Goal: Task Accomplishment & Management: Manage account settings

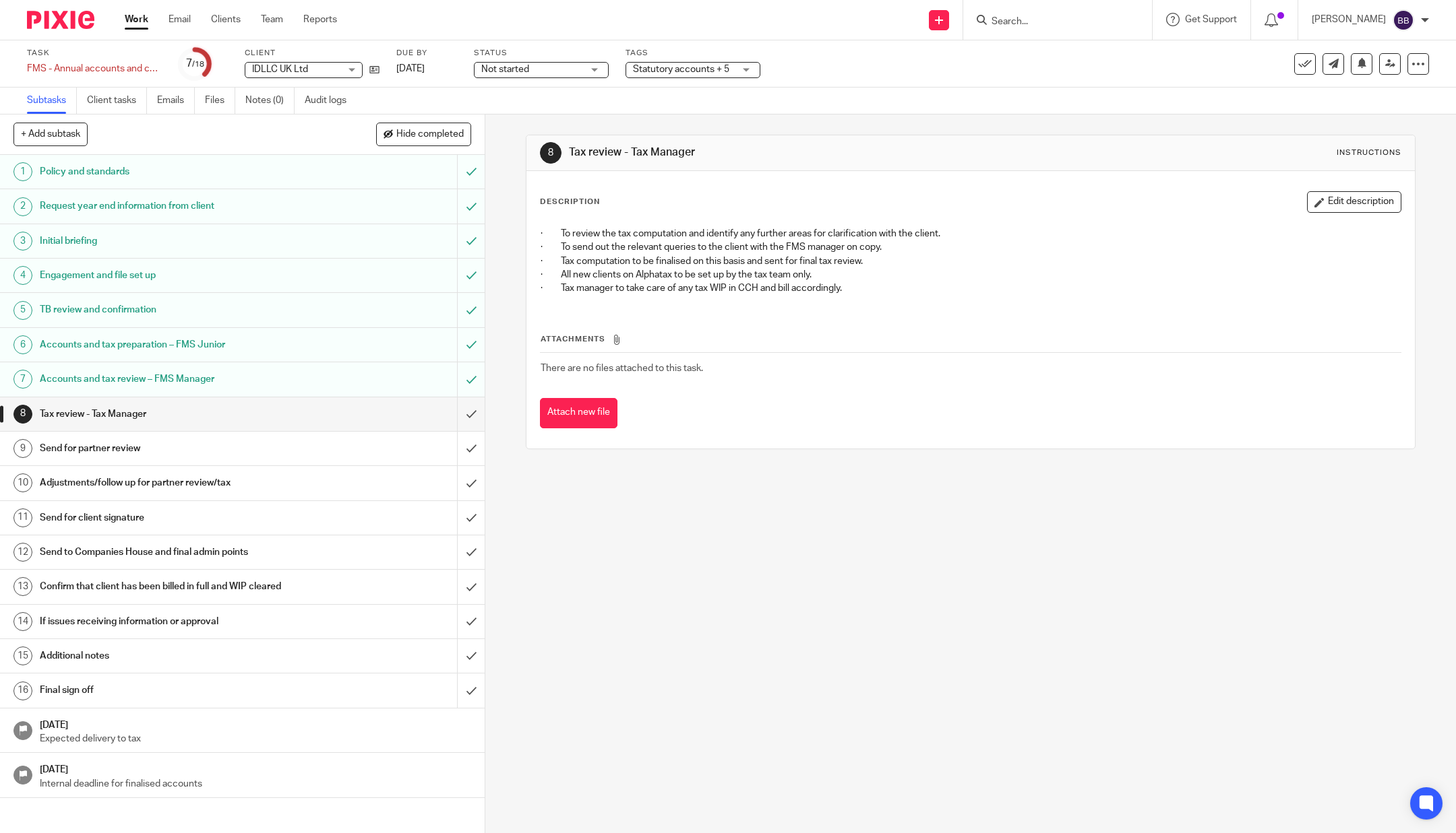
click at [45, 21] on img at bounding box center [61, 19] width 67 height 18
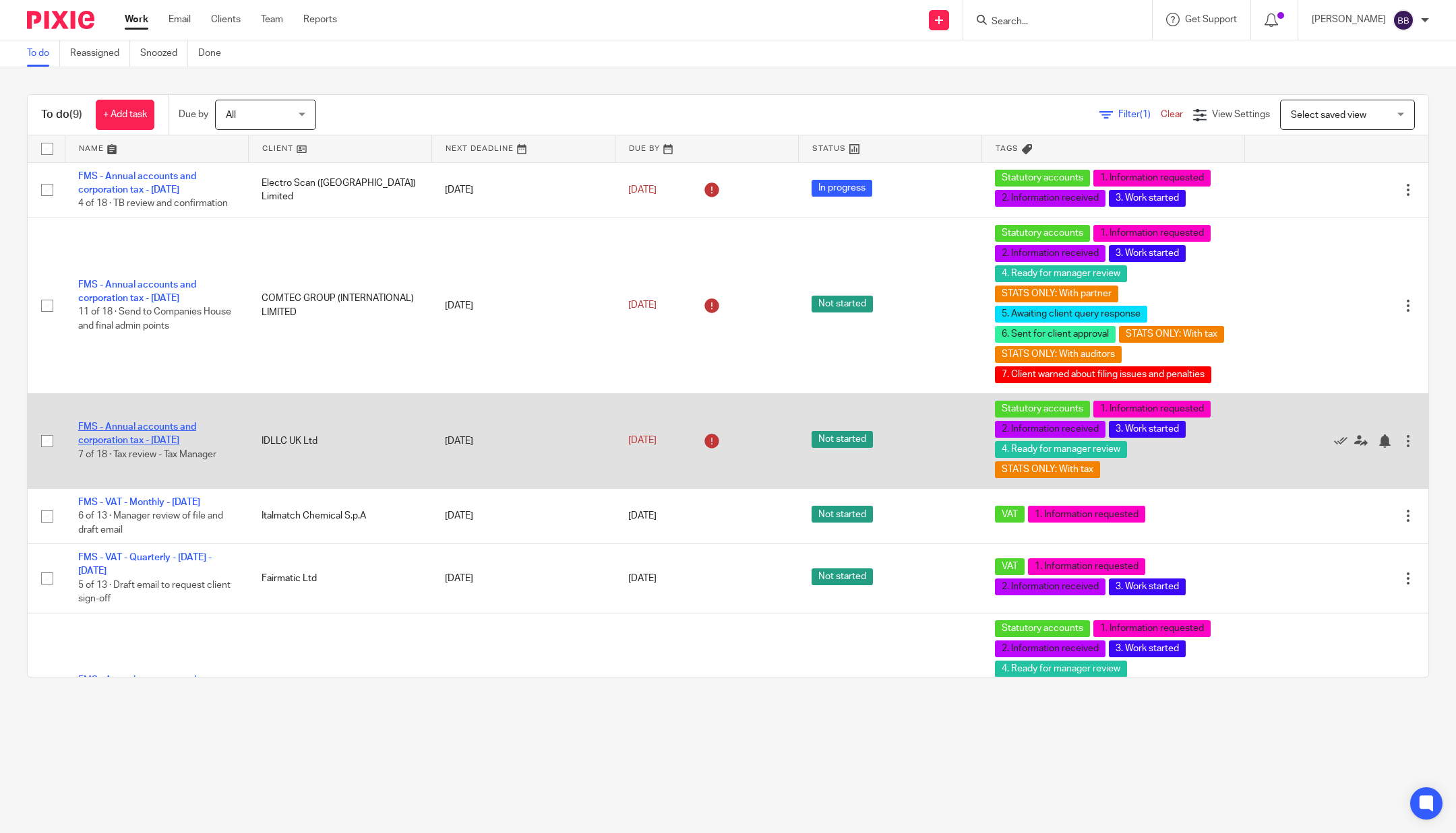
click at [148, 438] on link "FMS - Annual accounts and corporation tax - December 2024" at bounding box center [137, 434] width 118 height 23
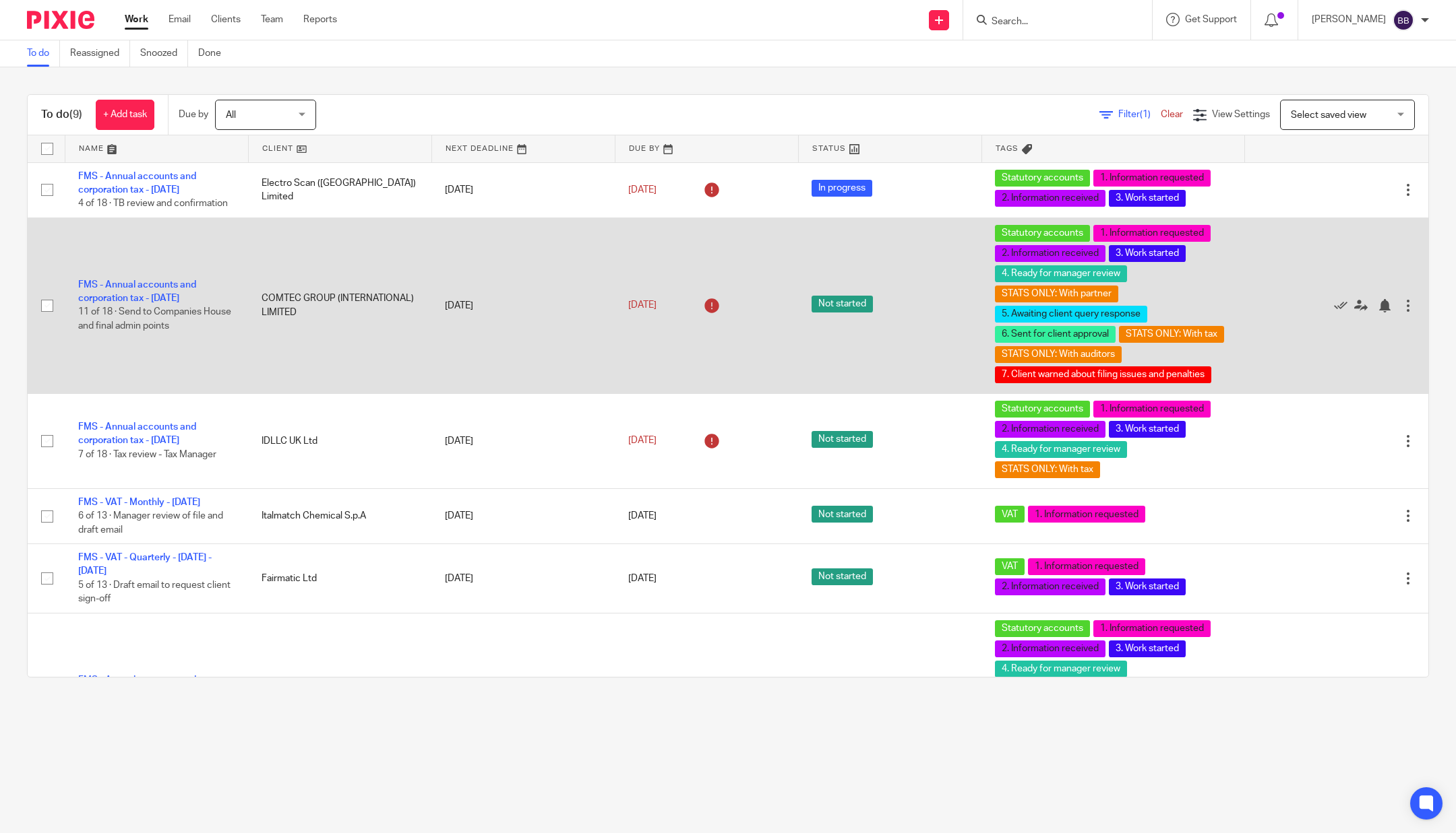
scroll to position [206, 0]
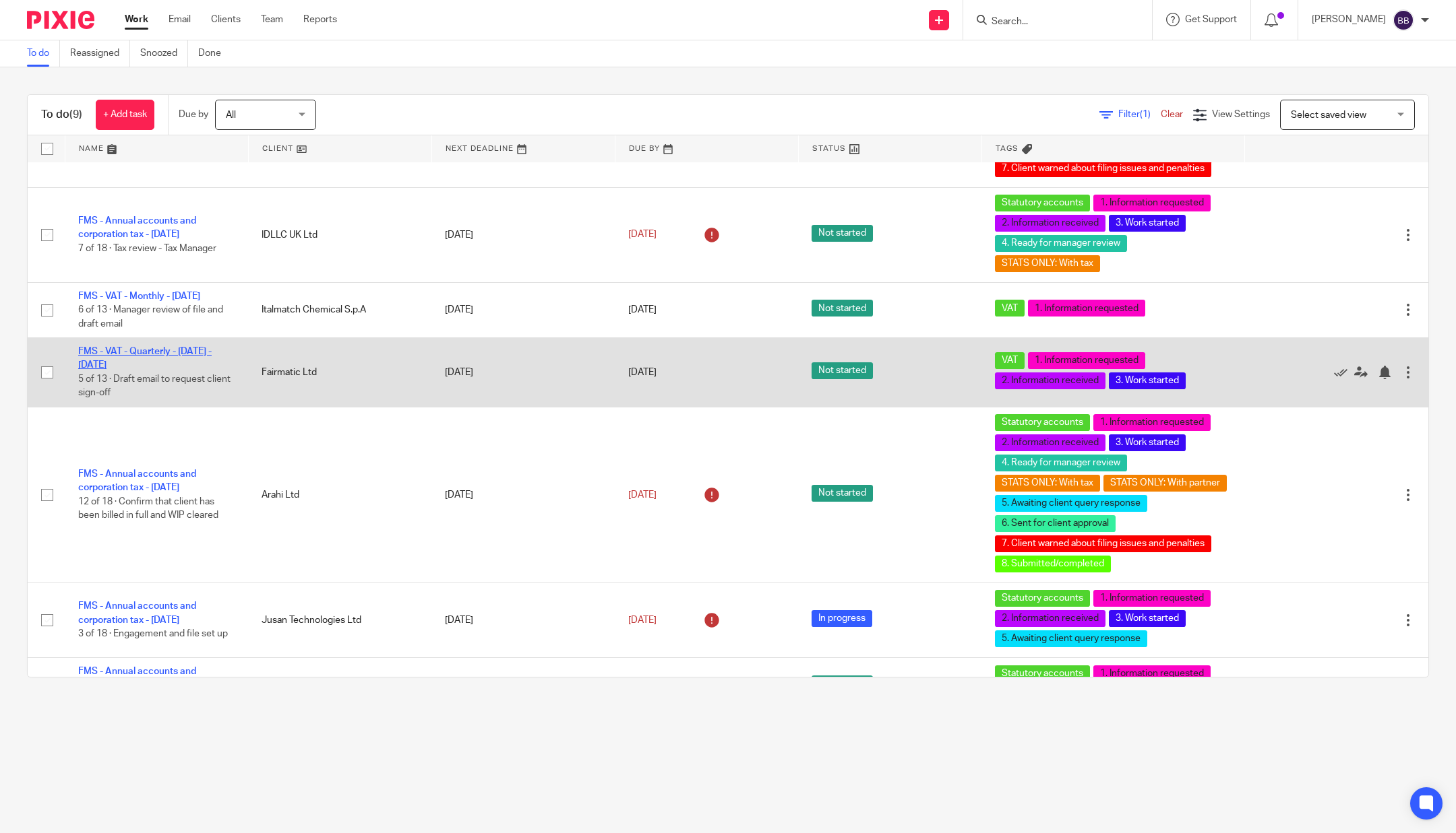
click at [142, 370] on link "FMS - VAT - Quarterly - [DATE] - [DATE]" at bounding box center [144, 358] width 133 height 23
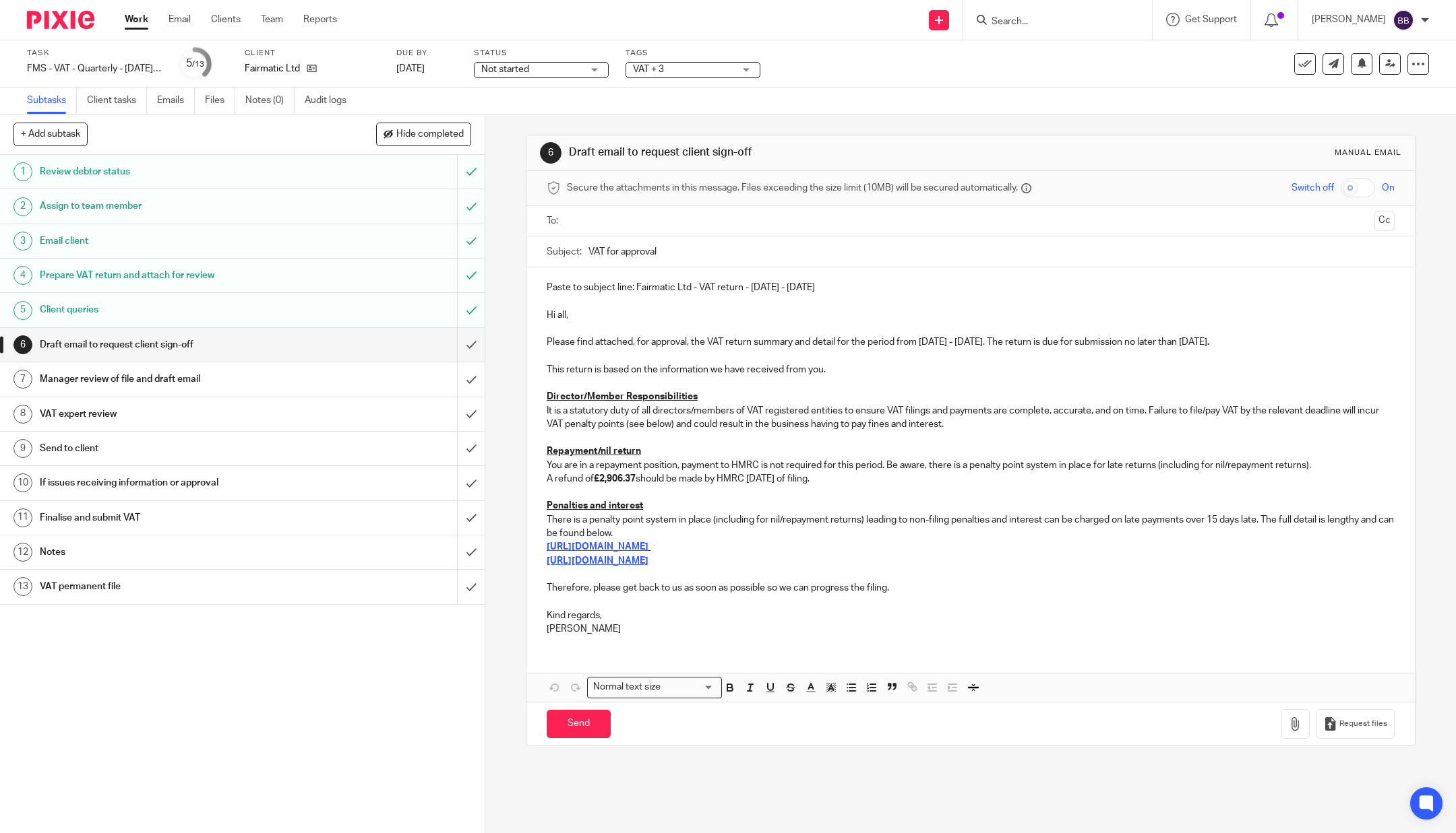
click at [392, 378] on div "Manager review of file and draft email" at bounding box center [241, 379] width 403 height 20
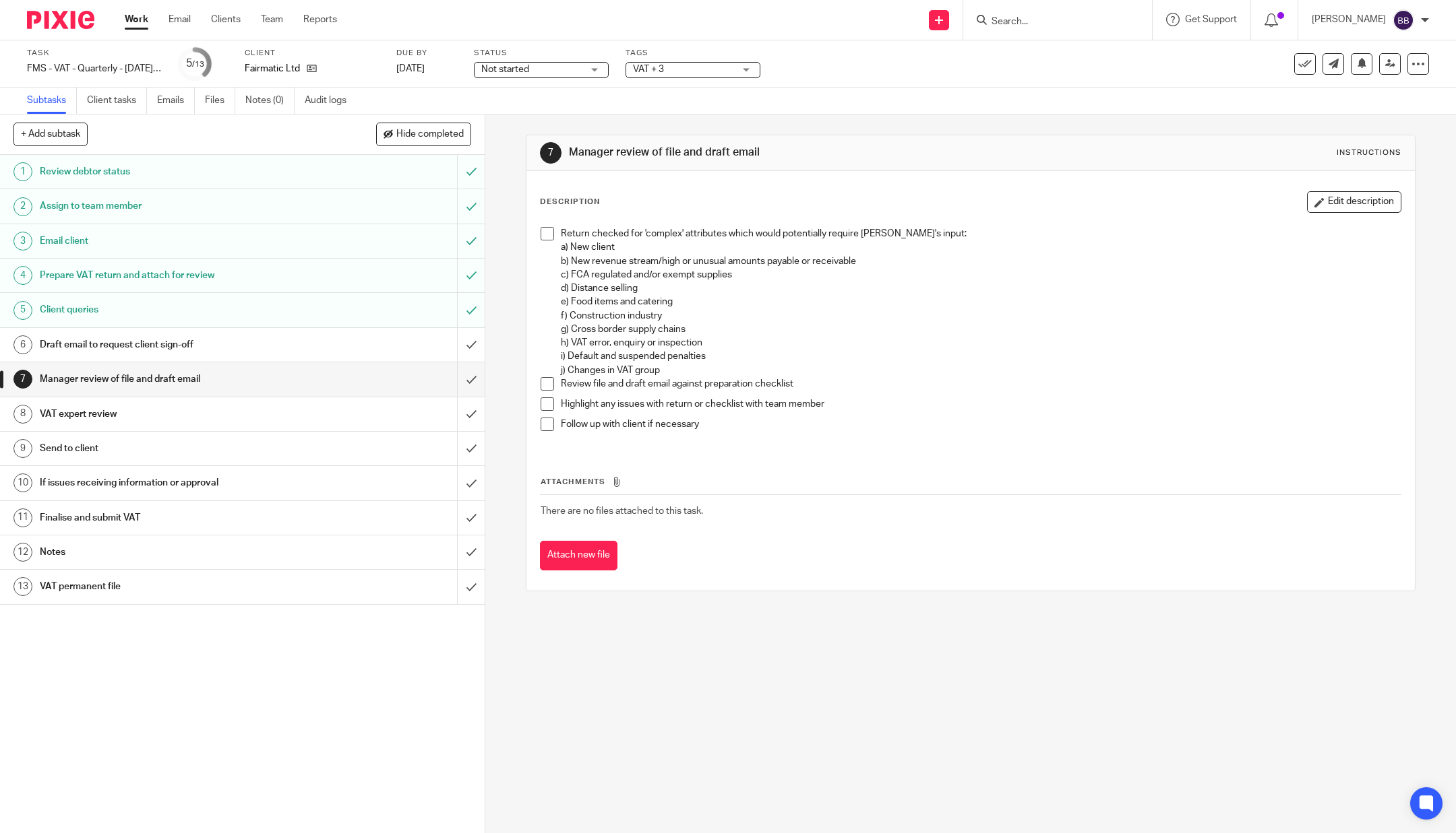
click at [544, 233] on span at bounding box center [547, 233] width 13 height 13
click at [542, 369] on li "Return checked for 'complex' attributes which would potentially require Andrew'…" at bounding box center [971, 302] width 860 height 151
click at [541, 378] on span at bounding box center [547, 384] width 13 height 13
click at [549, 406] on li "Highlight any issues with return or checklist with team member" at bounding box center [971, 408] width 860 height 20
click at [542, 405] on span at bounding box center [547, 404] width 13 height 13
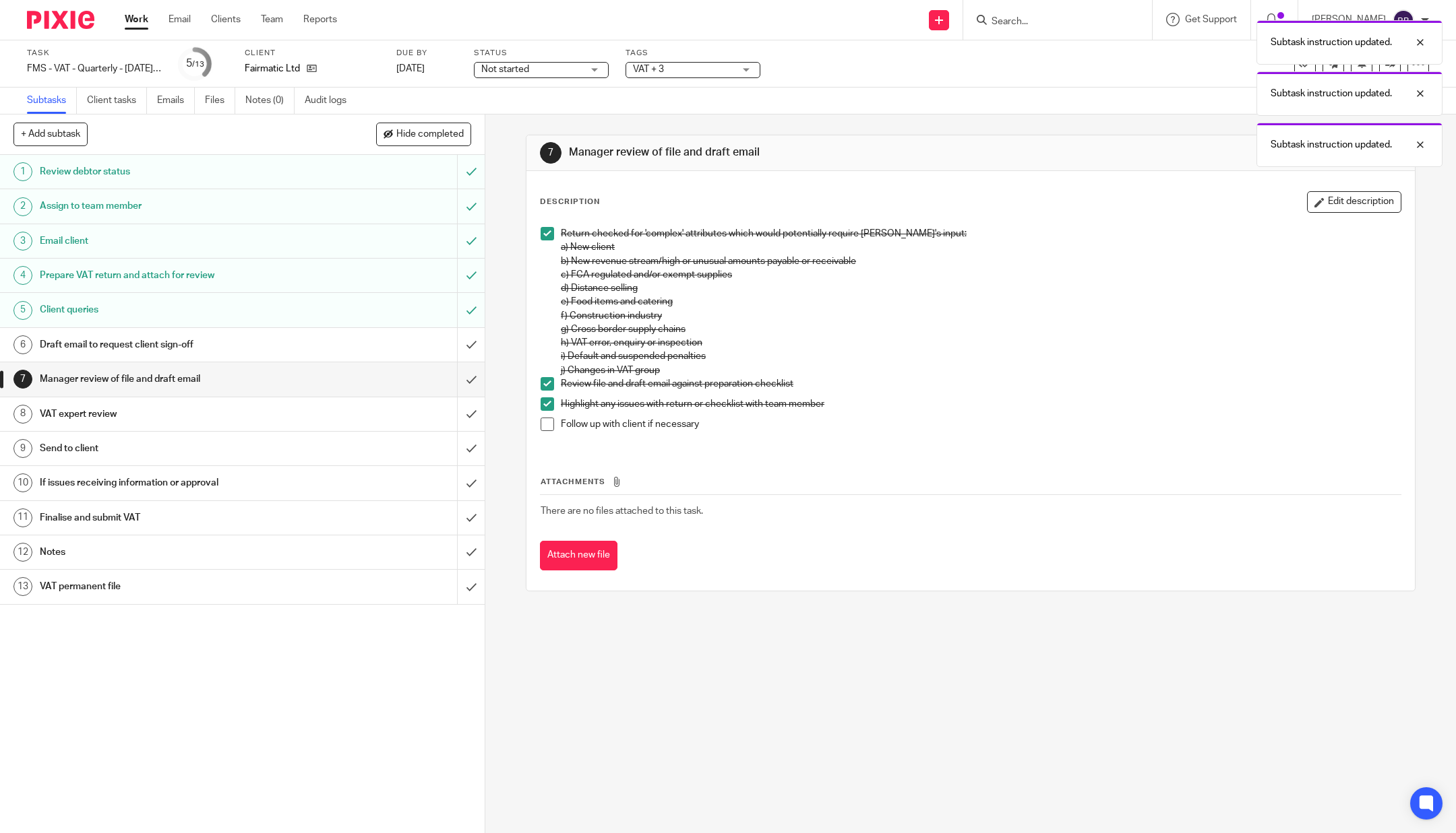
click at [573, 539] on div "Attachments There are no files attached to this task. Attach new file" at bounding box center [971, 509] width 861 height 122
click at [573, 548] on button "Attach new file" at bounding box center [578, 556] width 77 height 30
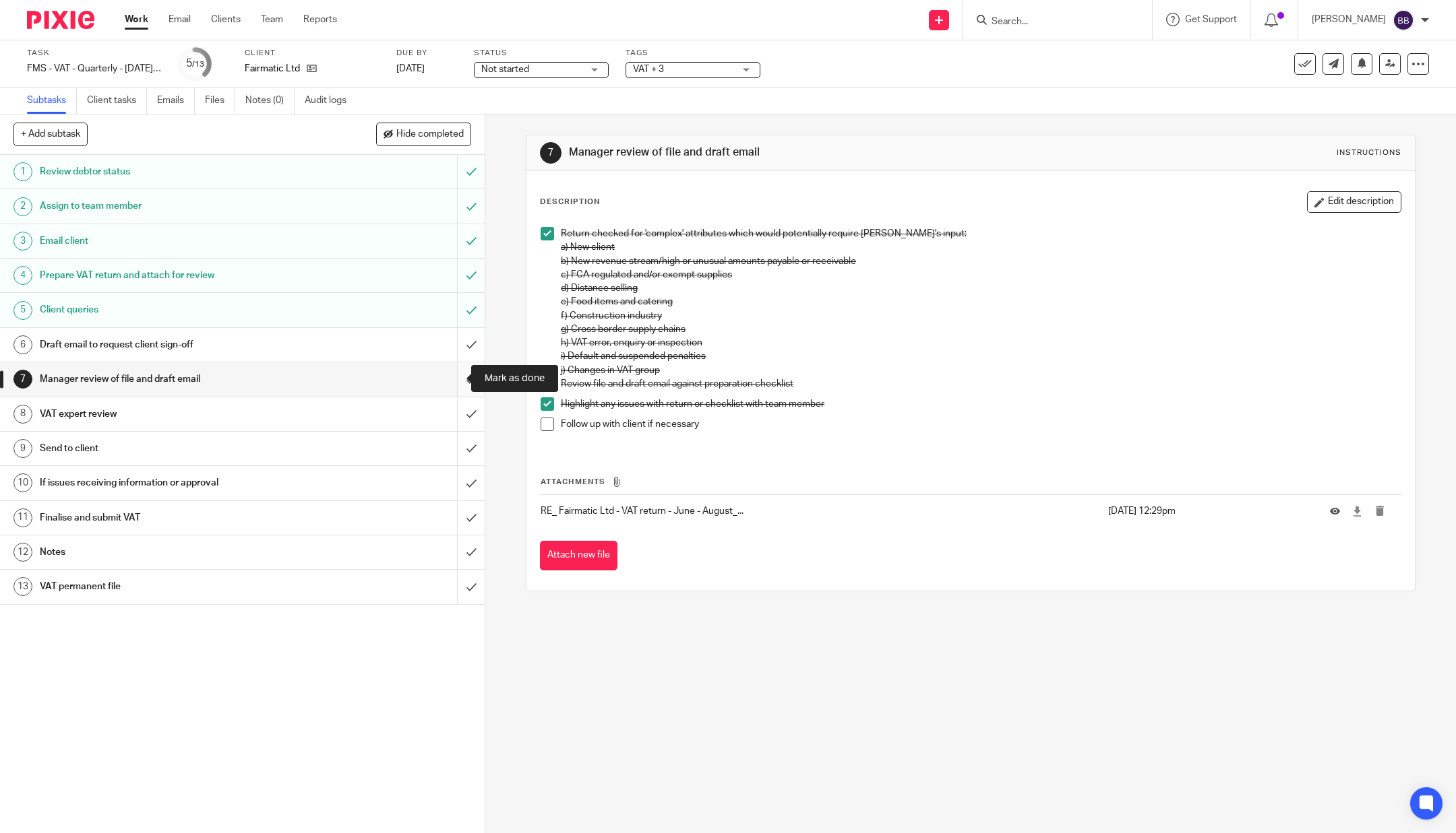
click at [451, 378] on input "submit" at bounding box center [242, 379] width 485 height 34
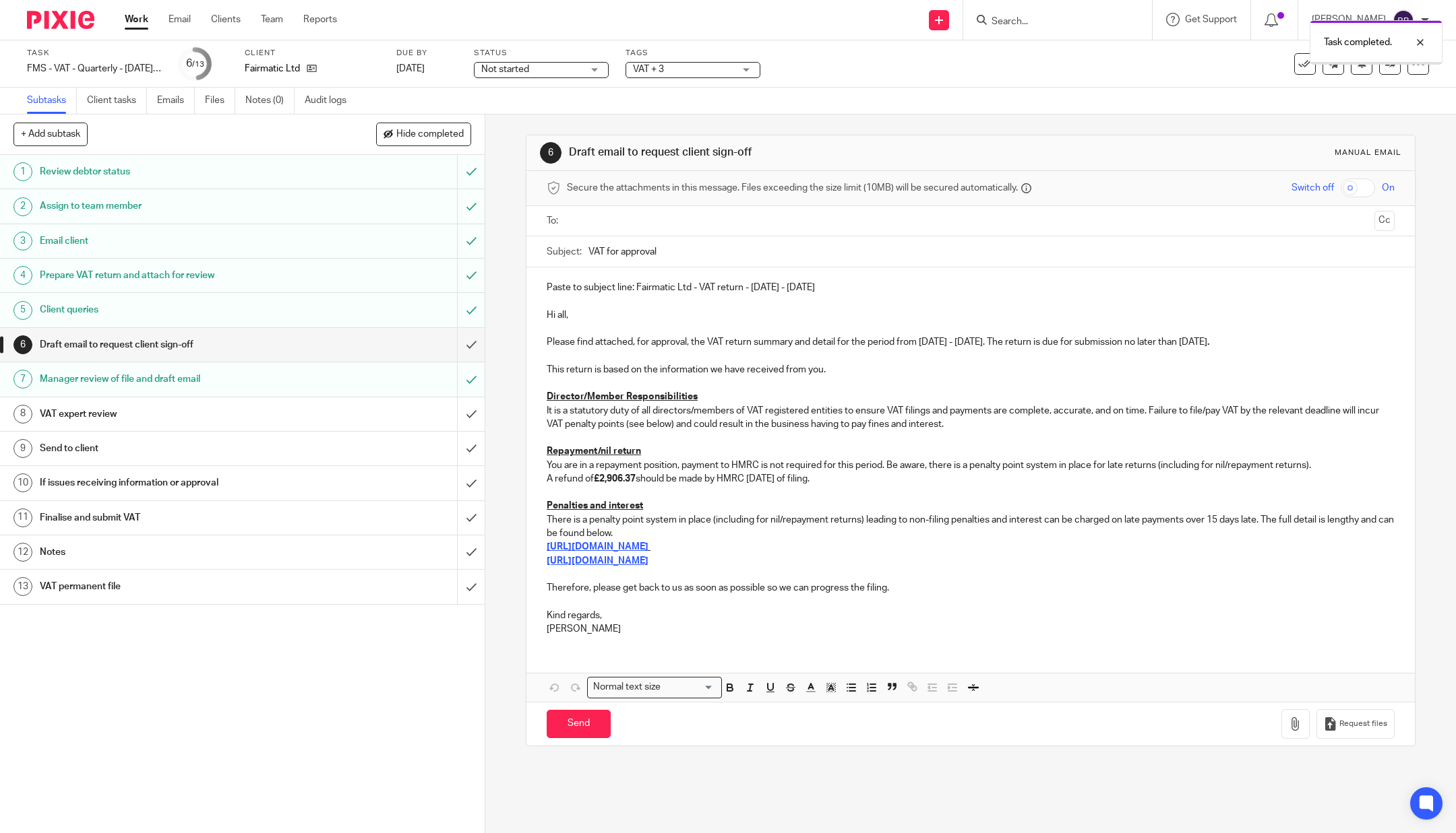
click at [266, 209] on h1 "Assign to team member" at bounding box center [175, 206] width 270 height 20
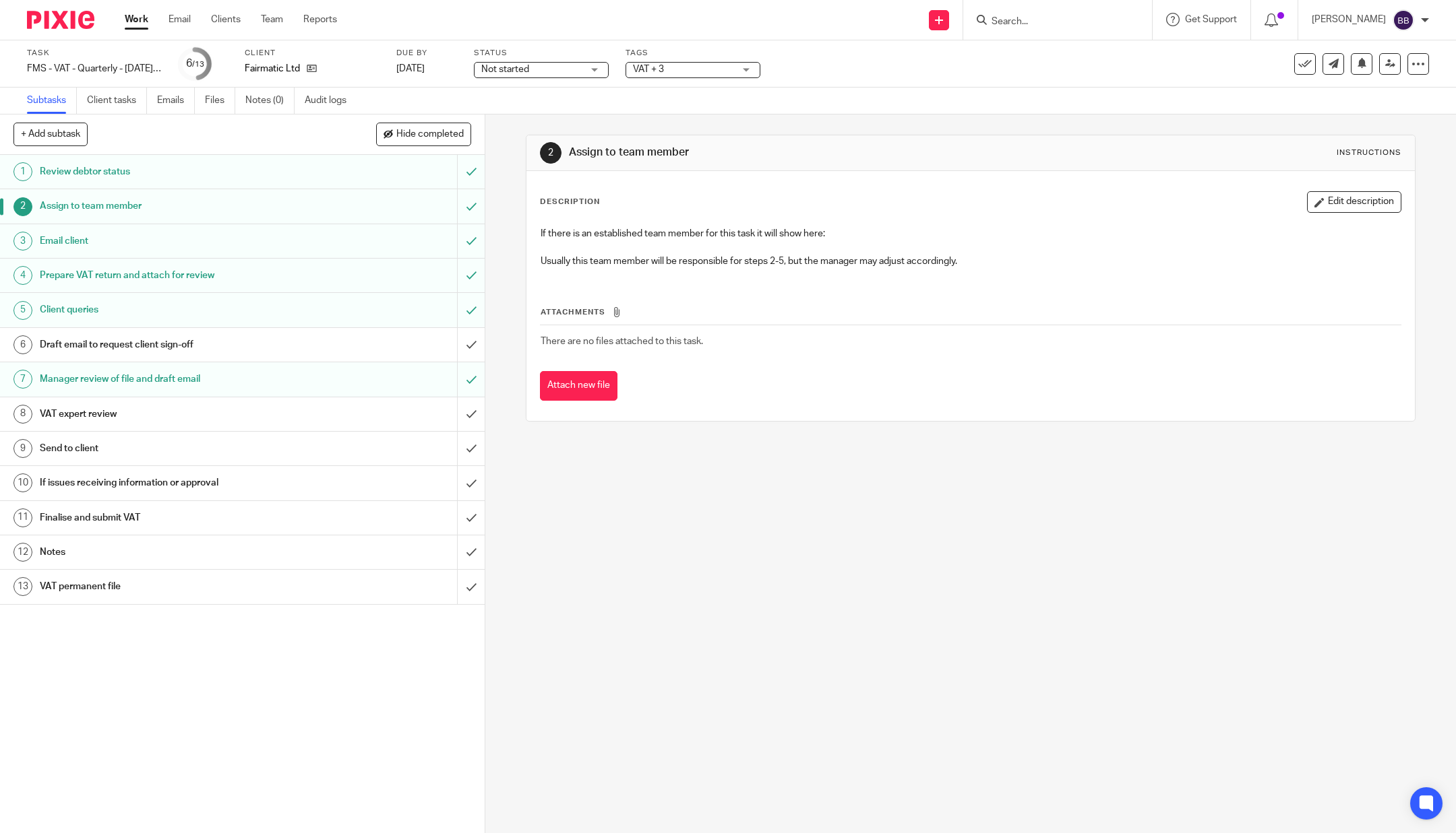
click at [254, 235] on h1 "Email client" at bounding box center [175, 241] width 270 height 20
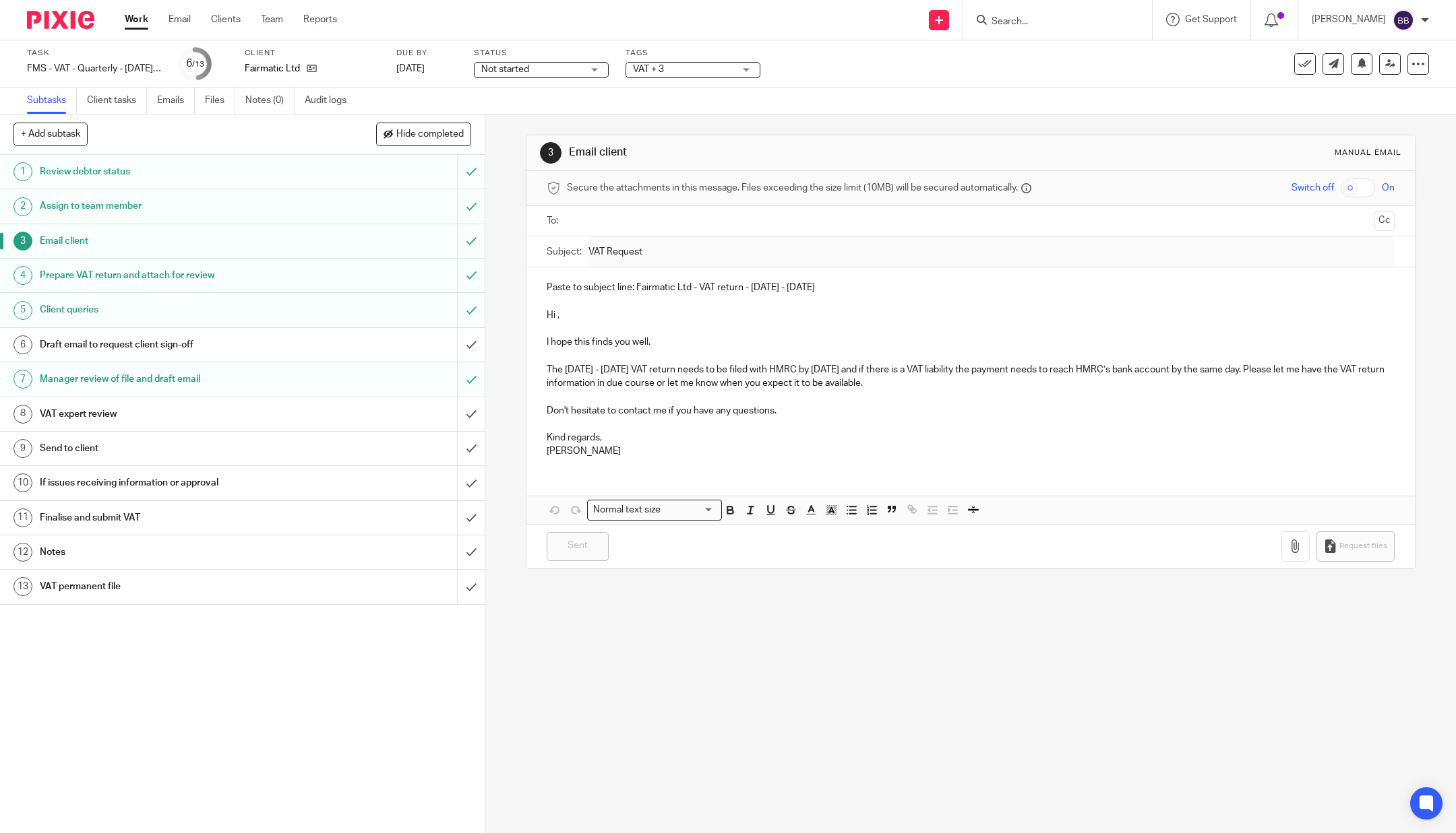
click at [240, 271] on h1 "Prepare VAT return and attach for review" at bounding box center [175, 275] width 270 height 20
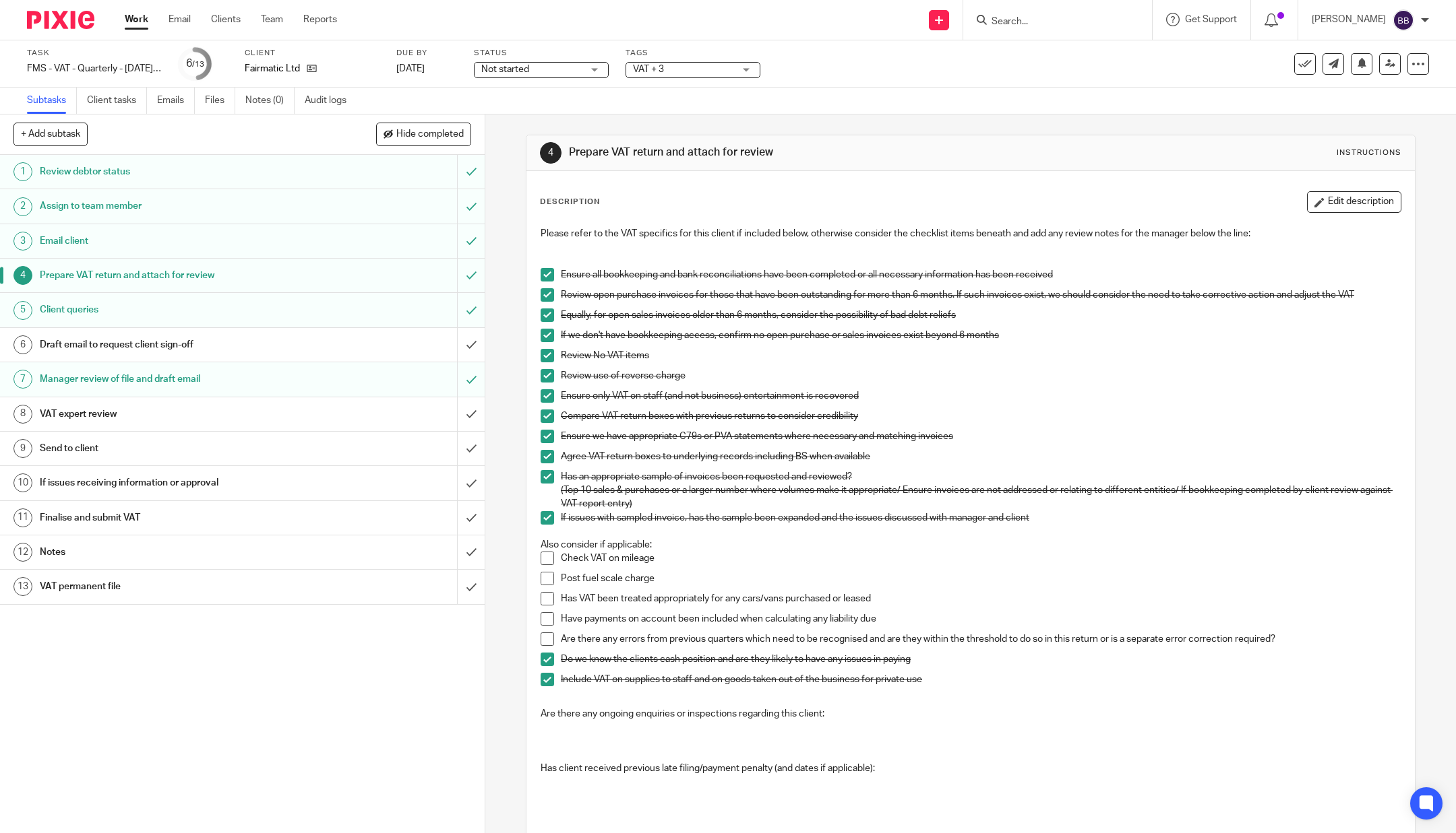
click at [545, 428] on li "Compare VAT return boxes with previous returns to consider credibility" at bounding box center [971, 420] width 860 height 20
click at [541, 434] on span at bounding box center [547, 436] width 13 height 13
click at [59, 20] on img at bounding box center [61, 19] width 67 height 18
